Goal: Find specific page/section: Find specific page/section

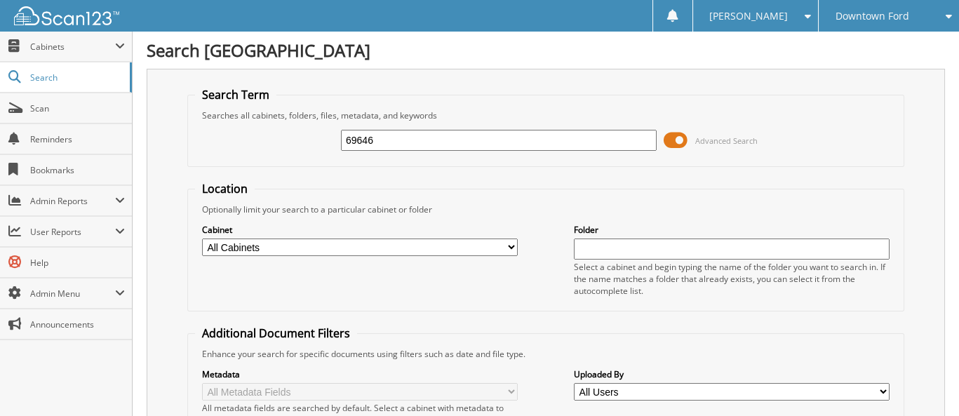
type input "69646"
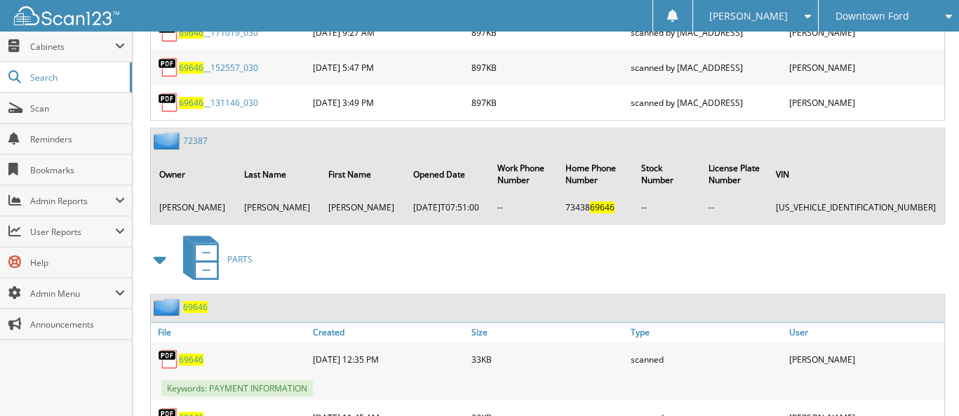
scroll to position [1409, 0]
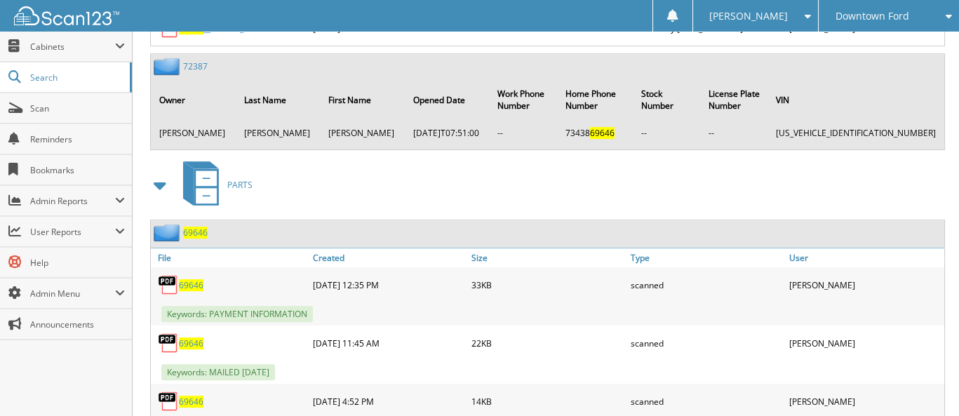
click at [191, 279] on span "69646" at bounding box center [191, 285] width 25 height 12
